Goal: Information Seeking & Learning: Get advice/opinions

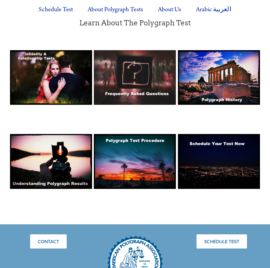
scroll to position [428, 0]
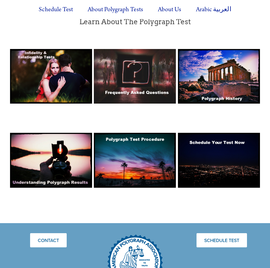
click at [140, 60] on img at bounding box center [135, 76] width 82 height 55
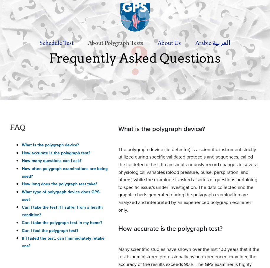
scroll to position [2, 0]
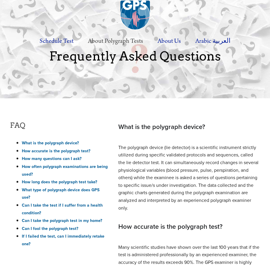
click at [71, 218] on link "Can I take the polygraph test in my home?" at bounding box center [62, 221] width 80 height 6
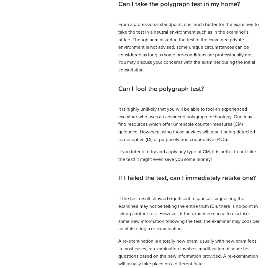
scroll to position [737, 0]
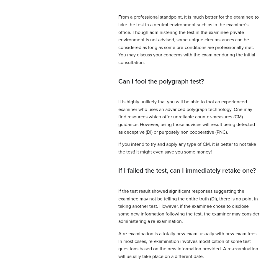
click at [128, 64] on p "From a professional standpoint, it is much better for the examinee to take the …" at bounding box center [189, 39] width 142 height 53
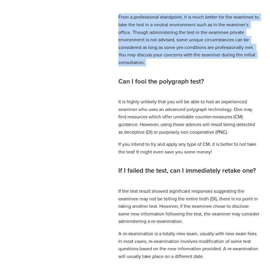
click at [128, 64] on p "From a professional standpoint, it is much better for the examinee to take the …" at bounding box center [189, 39] width 142 height 53
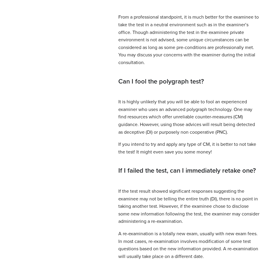
click at [147, 41] on p "From a professional standpoint, it is much better for the examinee to take the …" at bounding box center [189, 39] width 142 height 53
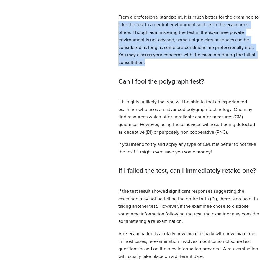
drag, startPoint x: 150, startPoint y: 69, endPoint x: 110, endPoint y: 32, distance: 54.9
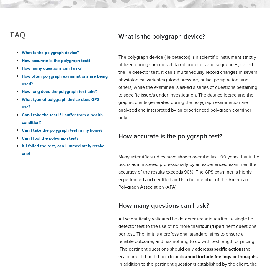
scroll to position [0, 0]
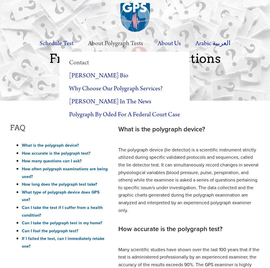
click at [77, 61] on link "Contact" at bounding box center [124, 62] width 131 height 13
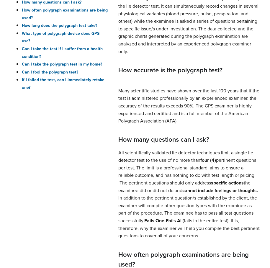
scroll to position [159, 0]
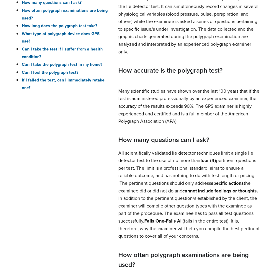
click at [57, 61] on link "Can I take the polygraph test in my home?" at bounding box center [62, 64] width 80 height 6
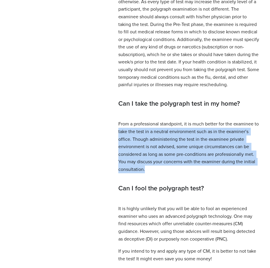
scroll to position [737, 0]
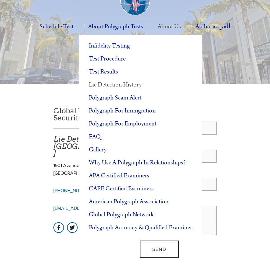
scroll to position [18, 0]
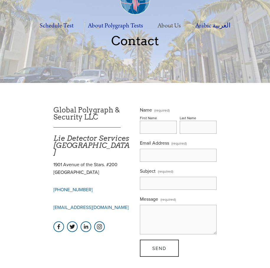
click at [30, 106] on main "Global Polygraph & Security LLC ___________________ Lie Detector Services Los A…" at bounding box center [135, 182] width 270 height 198
